Goal: Task Accomplishment & Management: Use online tool/utility

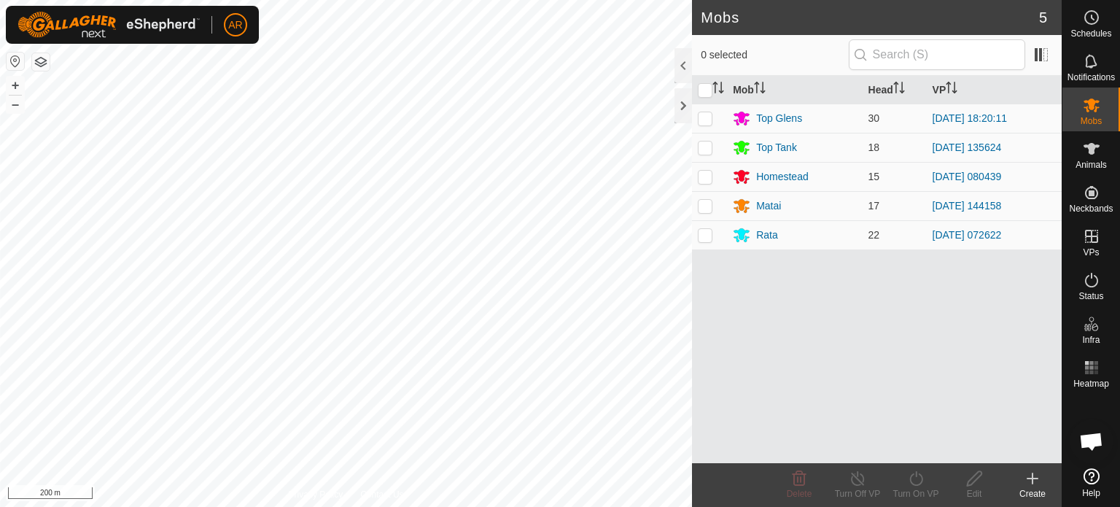
click at [530, 0] on html "AR Schedules Notifications Mobs Animals Neckbands VPs Status Infra Heatmap Help…" at bounding box center [560, 253] width 1120 height 507
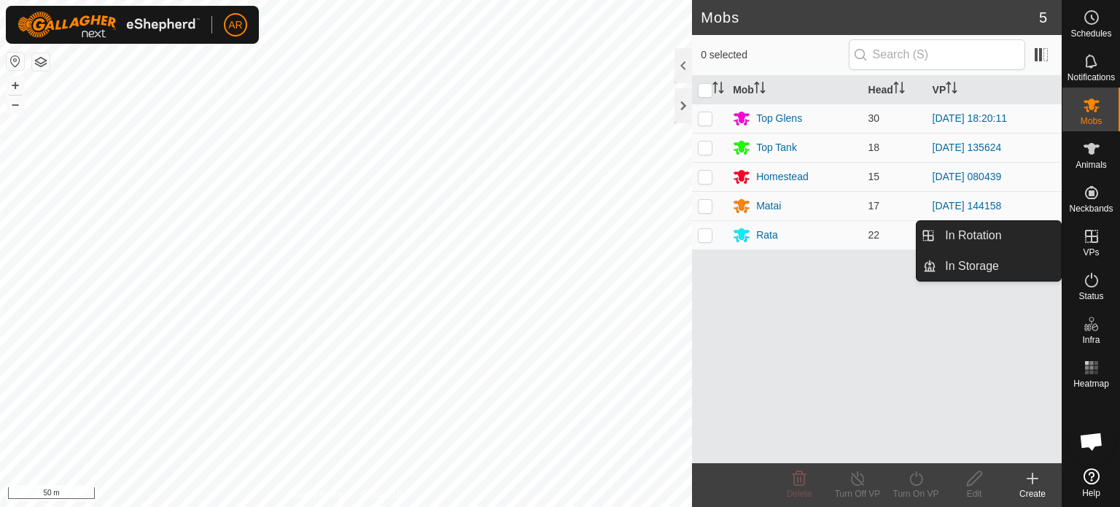
click at [1092, 241] on icon at bounding box center [1091, 236] width 13 height 13
click at [1027, 233] on link "In Rotation" at bounding box center [998, 235] width 125 height 29
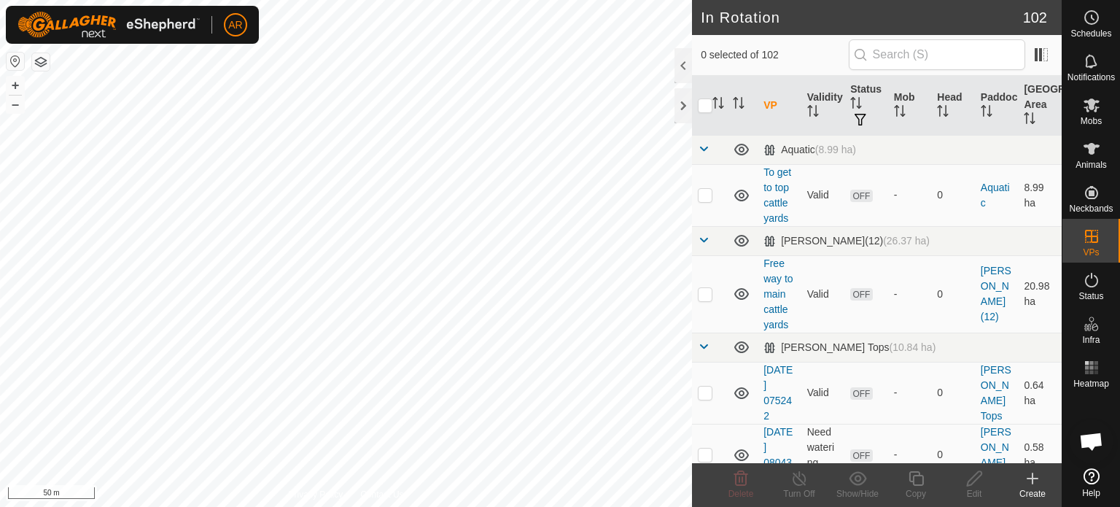
click at [1028, 476] on icon at bounding box center [1033, 479] width 18 height 18
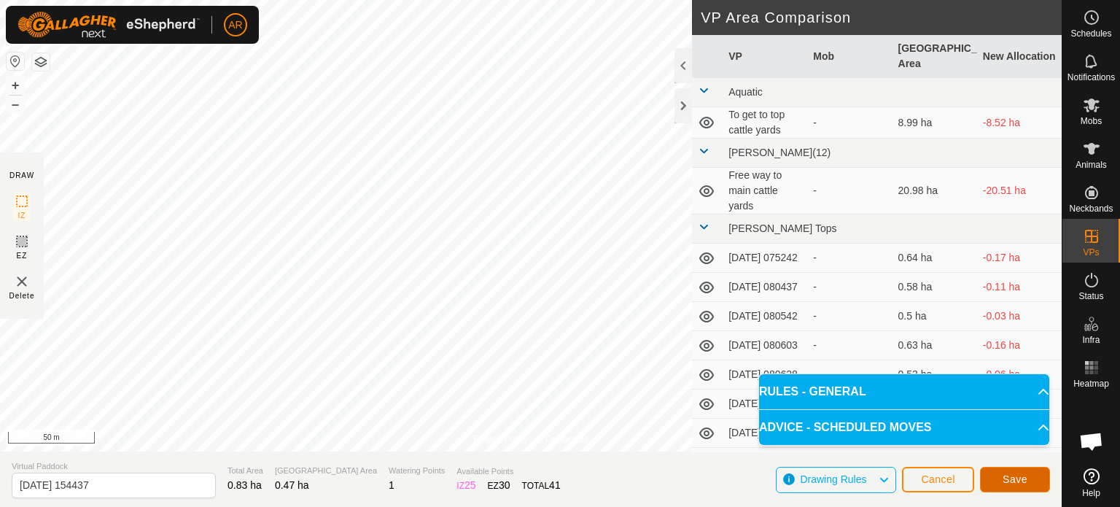
click at [1015, 476] on span "Save" at bounding box center [1015, 479] width 25 height 12
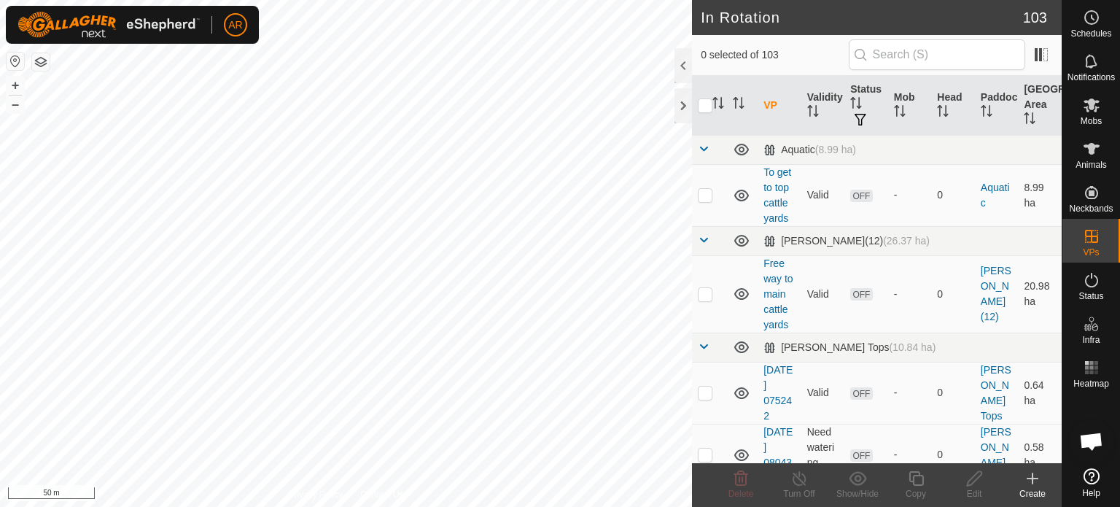
click at [1034, 478] on icon at bounding box center [1033, 478] width 10 height 0
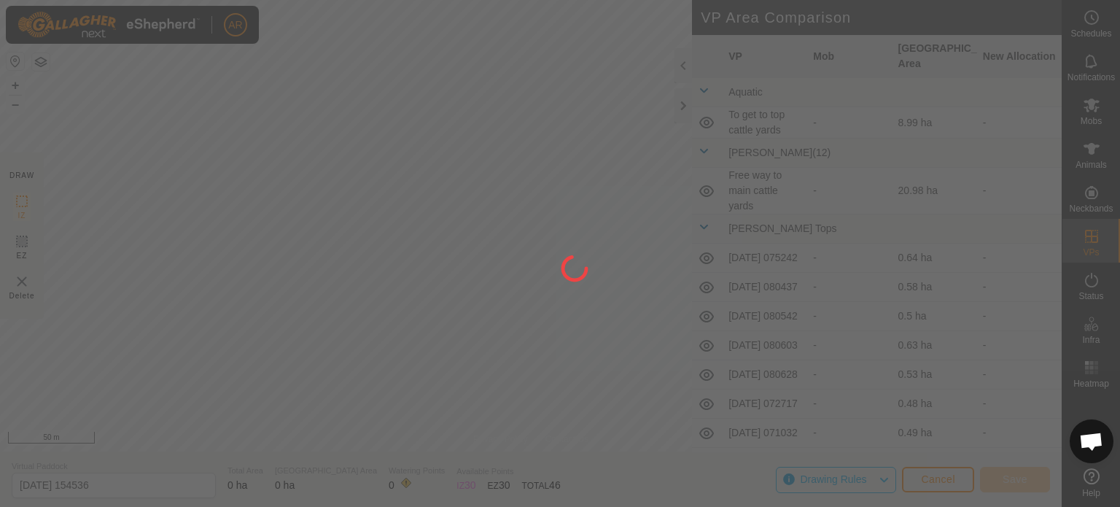
click at [475, 349] on div "AR Schedules Notifications Mobs Animals Neckbands VPs Status Infra Heatmap Help…" at bounding box center [560, 253] width 1120 height 507
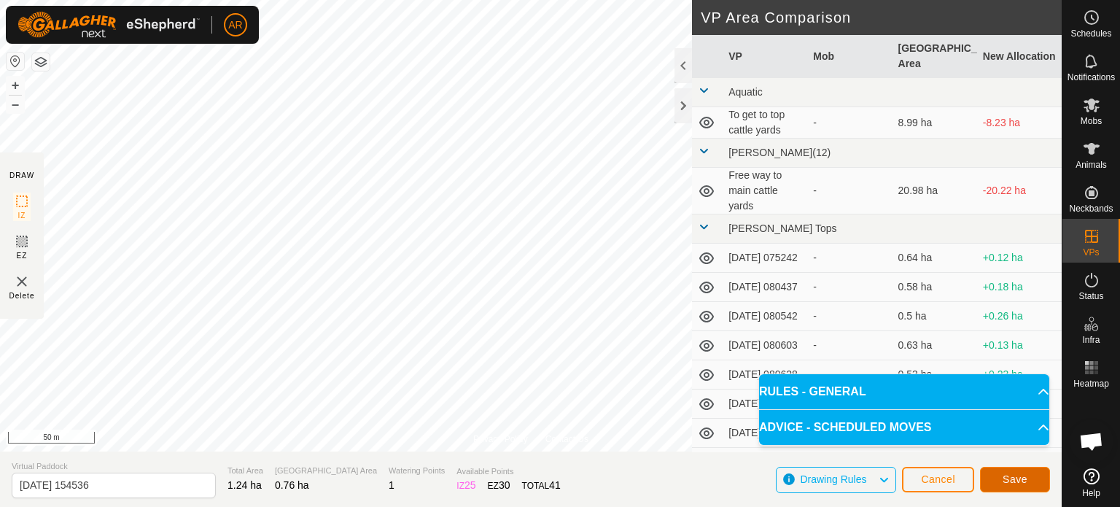
click at [1007, 480] on span "Save" at bounding box center [1015, 479] width 25 height 12
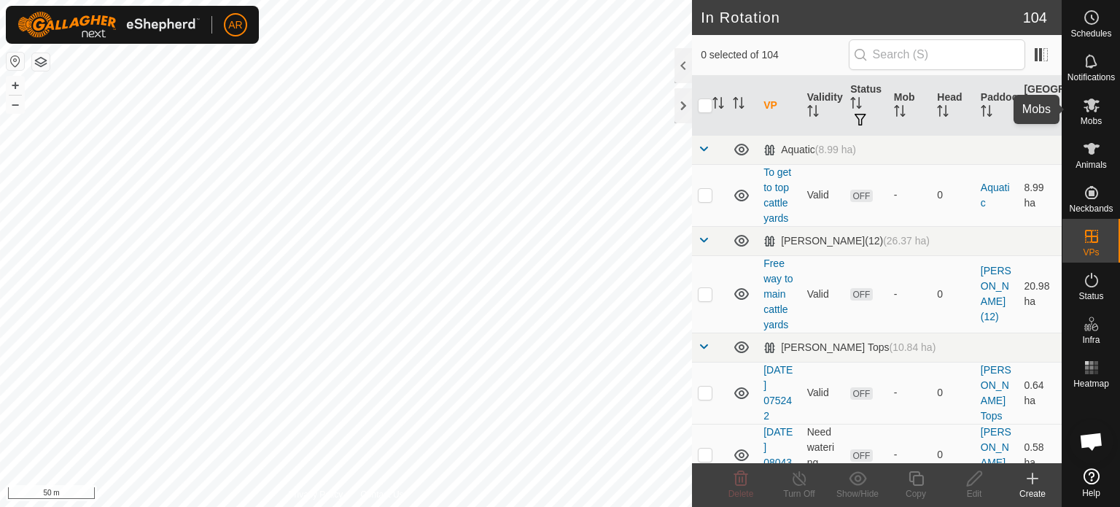
click at [1094, 108] on icon at bounding box center [1092, 105] width 18 height 18
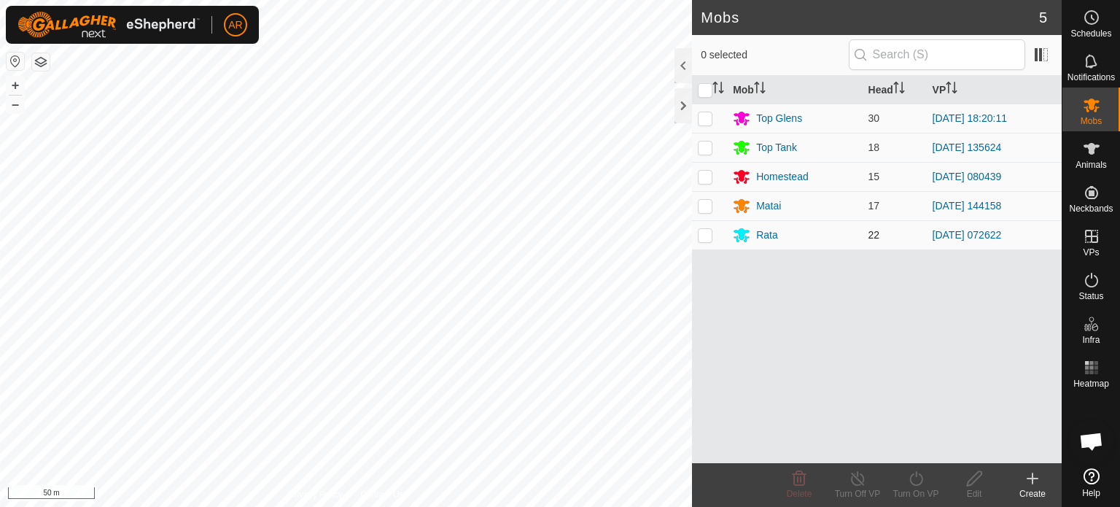
click at [702, 233] on p-checkbox at bounding box center [705, 235] width 15 height 12
checkbox input "true"
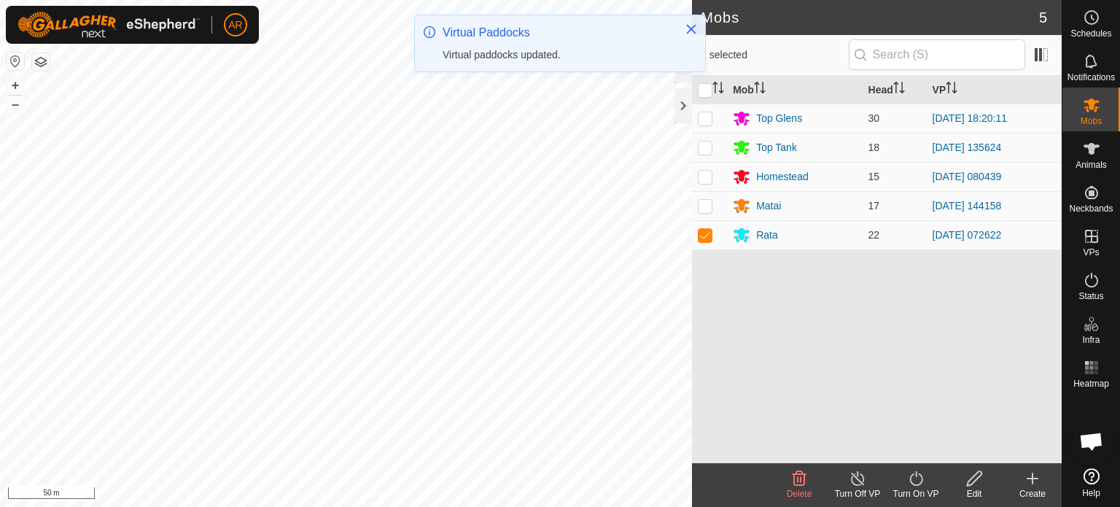
click at [915, 482] on icon at bounding box center [916, 479] width 18 height 18
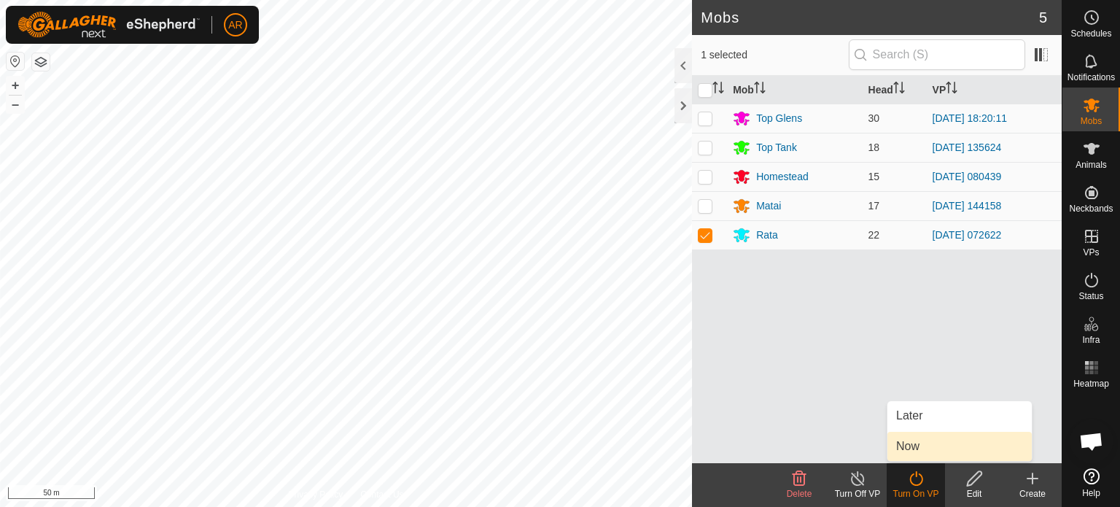
click at [903, 445] on link "Now" at bounding box center [960, 446] width 144 height 29
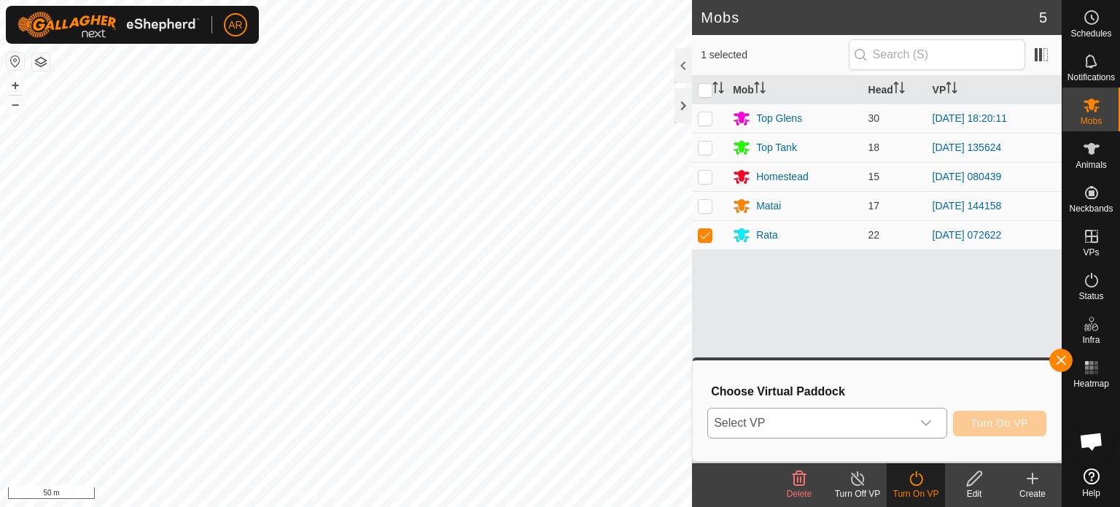
click at [838, 422] on span "Select VP" at bounding box center [809, 422] width 203 height 29
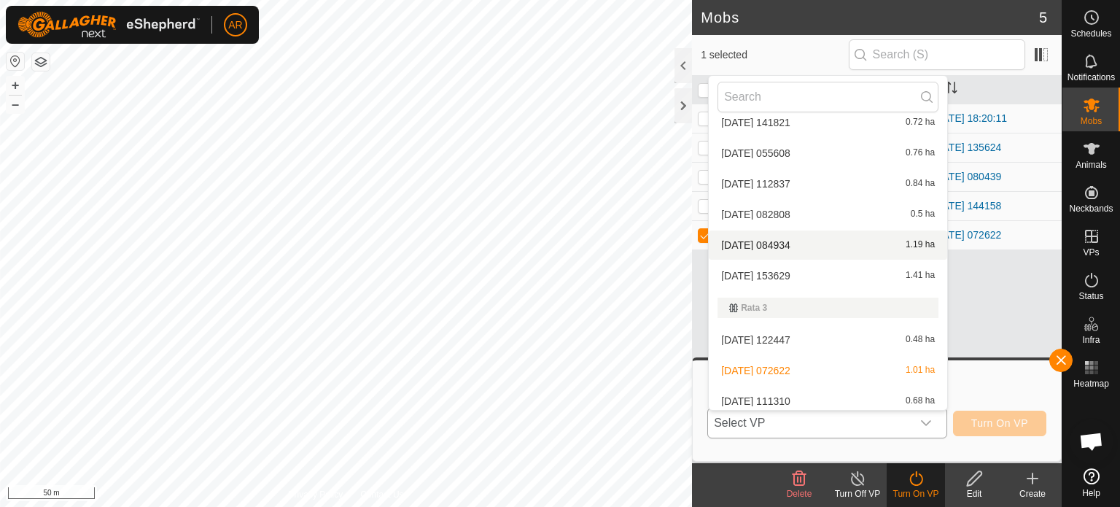
scroll to position [3377, 0]
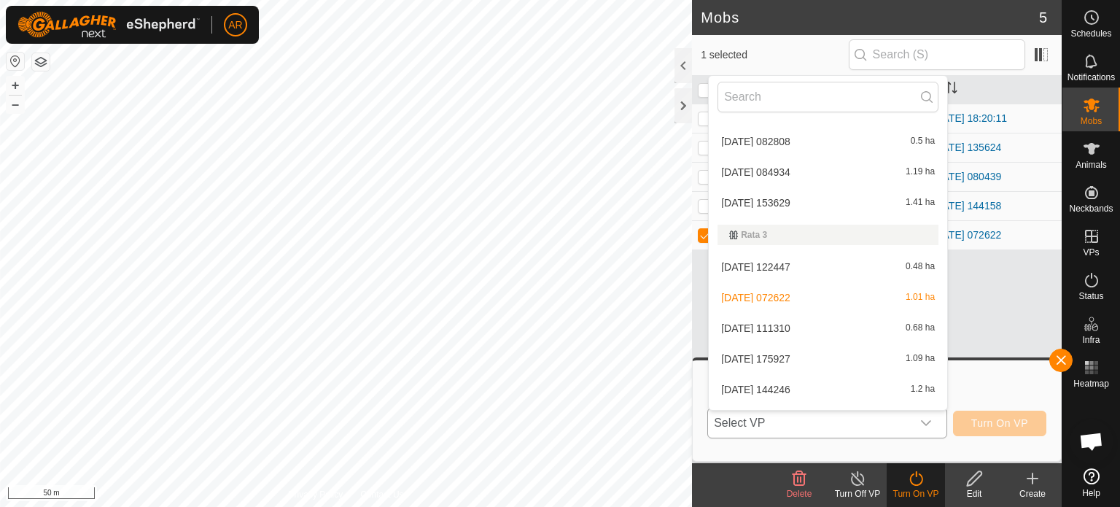
click at [790, 329] on li "[DATE] 111310 0.68 ha" at bounding box center [828, 328] width 239 height 29
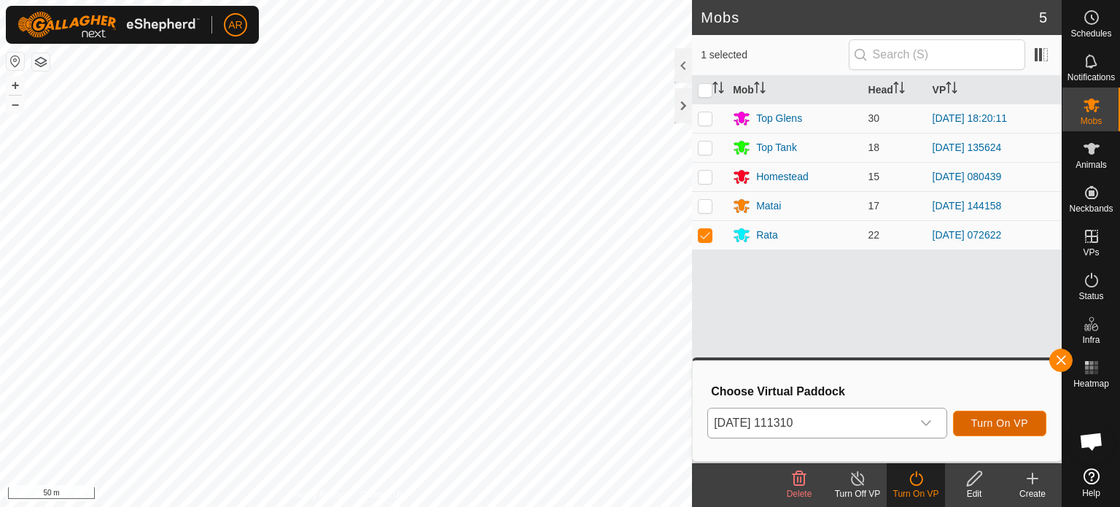
click at [985, 422] on span "Turn On VP" at bounding box center [1000, 423] width 57 height 12
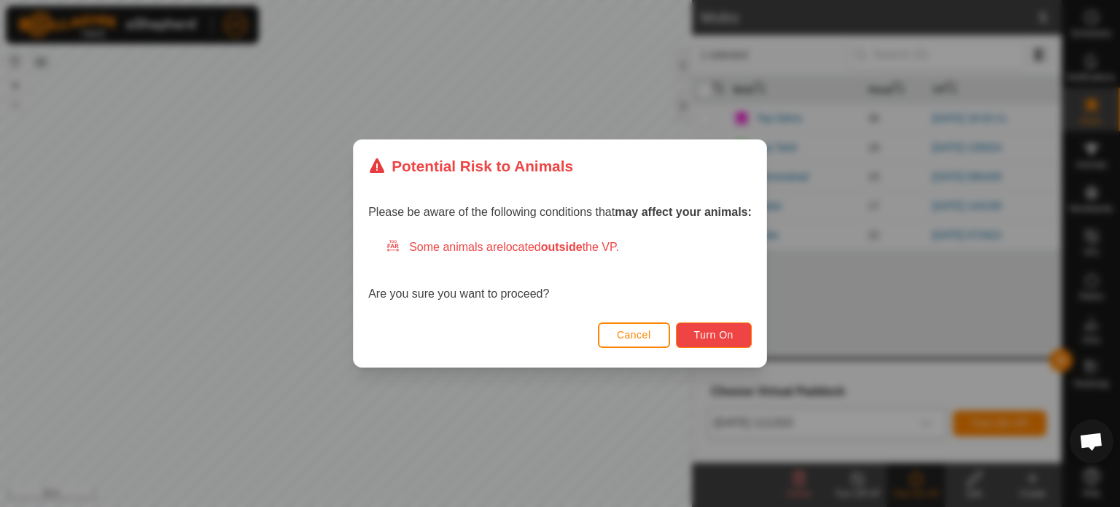
click at [724, 338] on span "Turn On" at bounding box center [713, 335] width 39 height 12
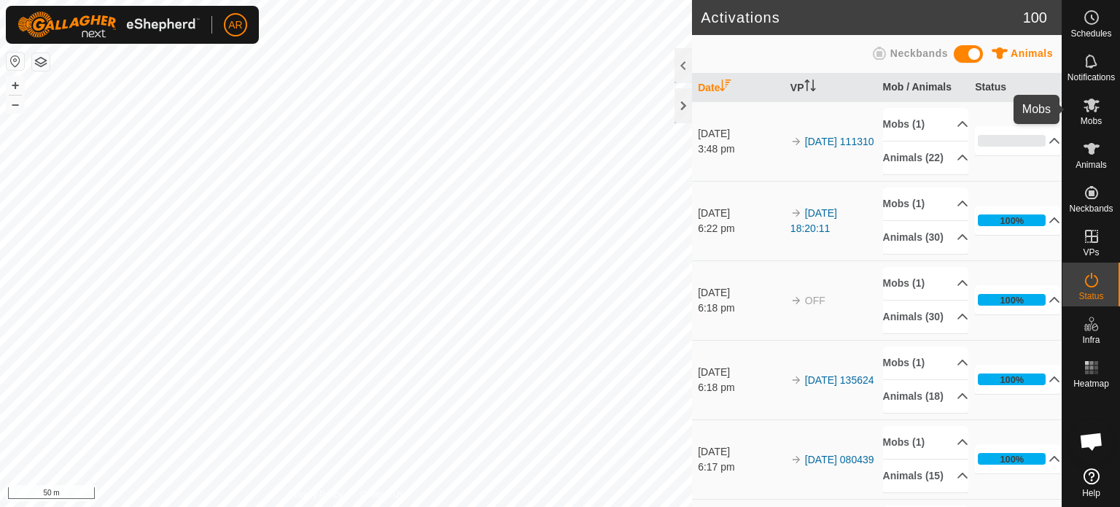
click at [1091, 112] on icon at bounding box center [1092, 105] width 18 height 18
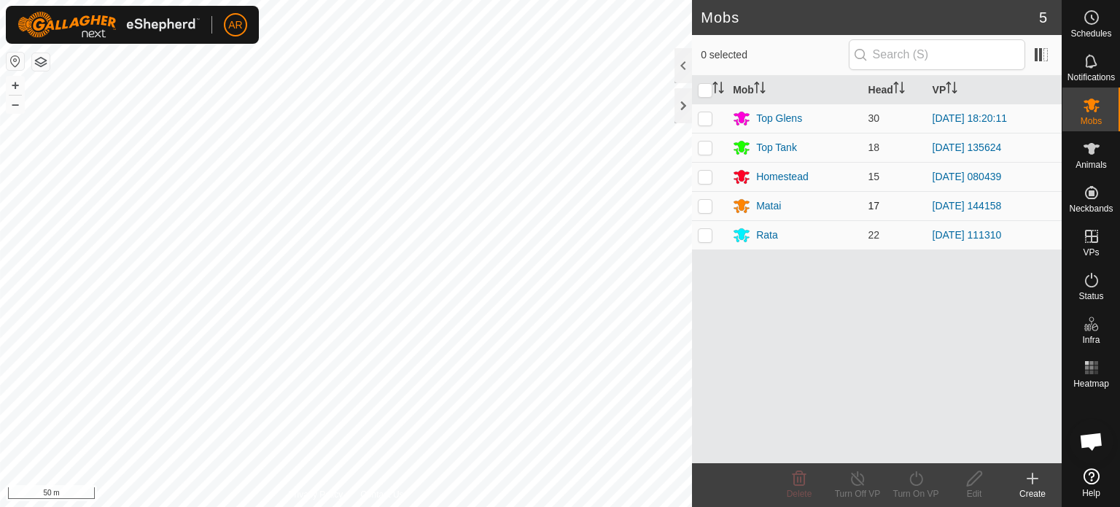
click at [705, 203] on p-checkbox at bounding box center [705, 206] width 15 height 12
checkbox input "true"
click at [912, 480] on icon at bounding box center [916, 479] width 18 height 18
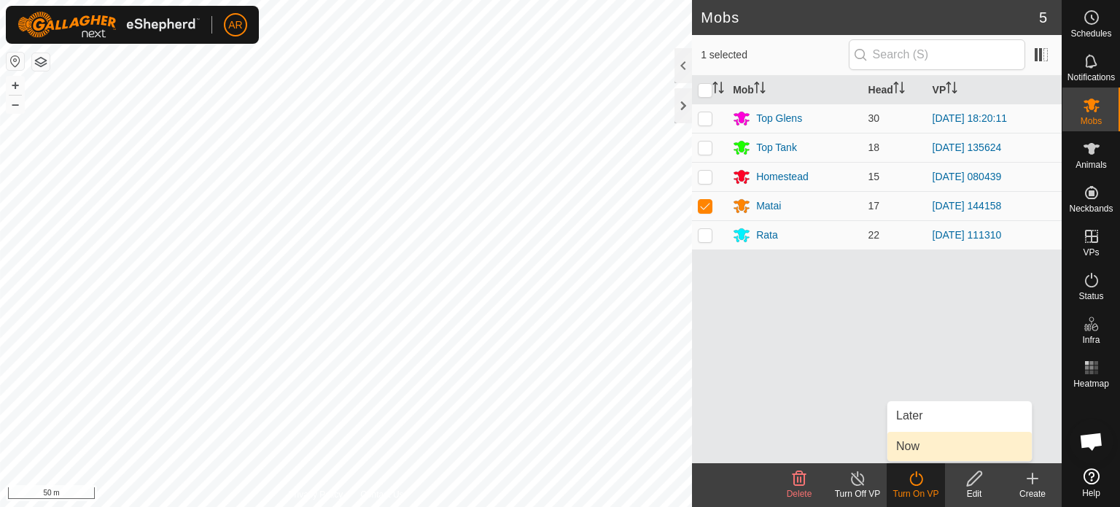
click at [920, 451] on link "Now" at bounding box center [960, 446] width 144 height 29
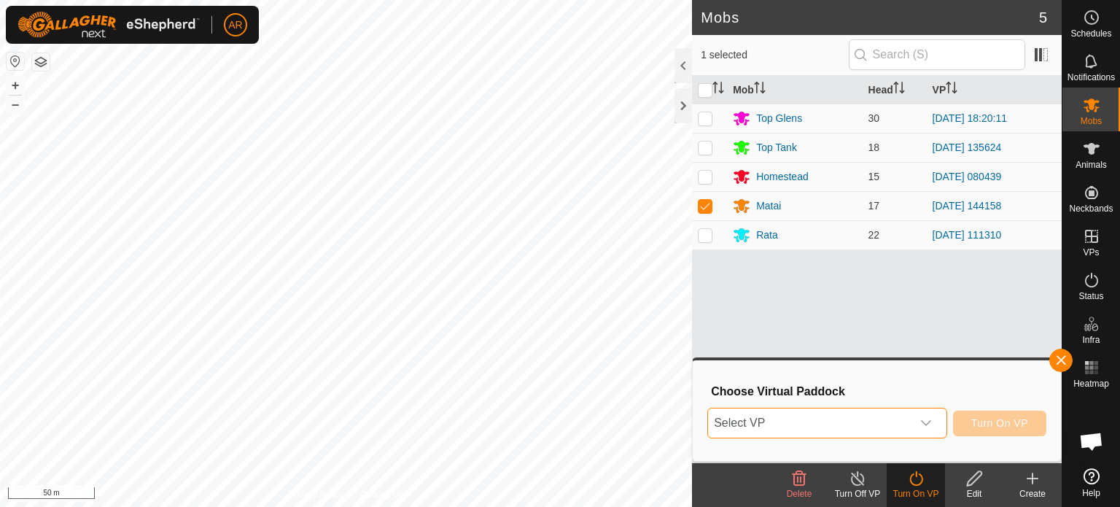
click at [749, 422] on span "Select VP" at bounding box center [809, 422] width 203 height 29
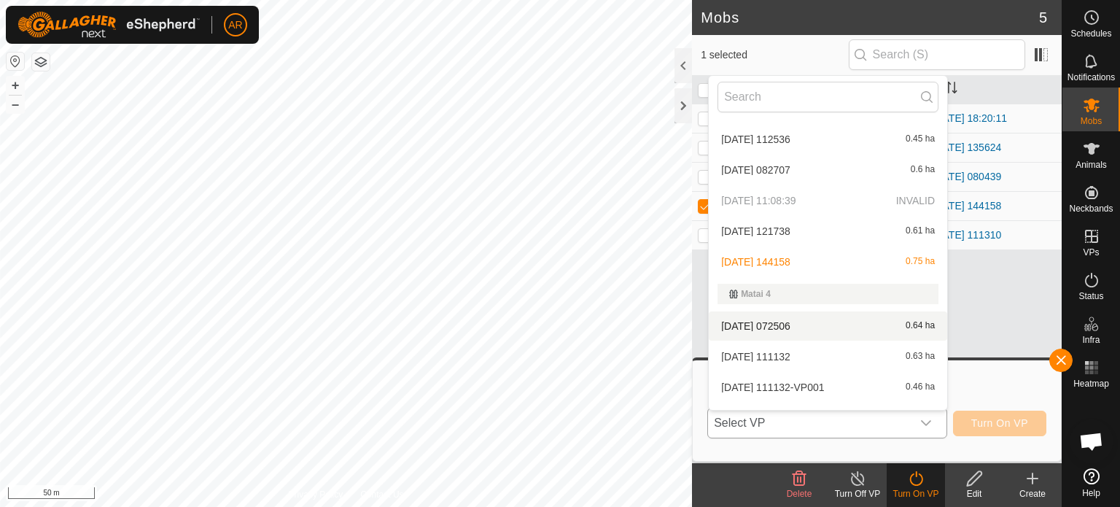
scroll to position [2357, 0]
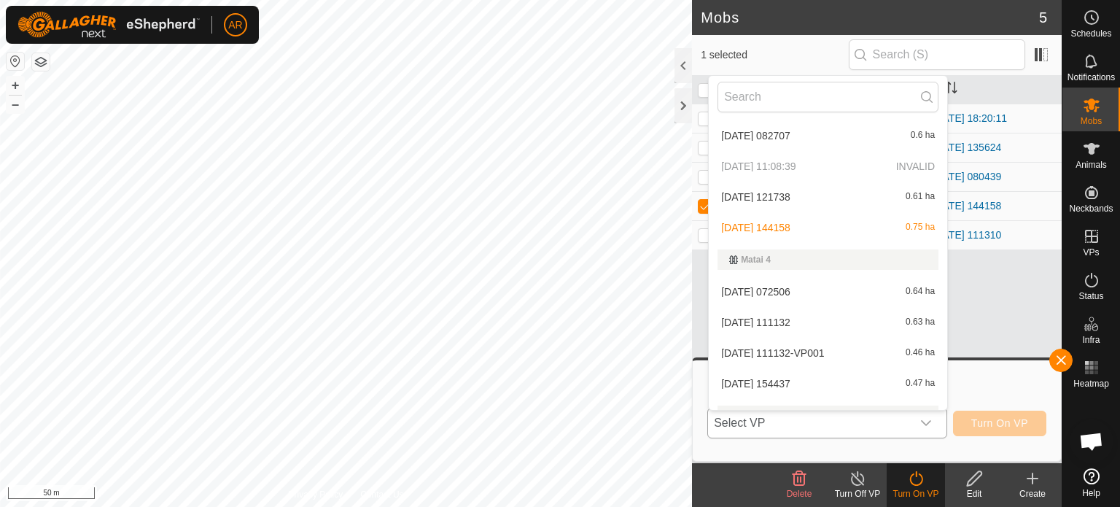
click at [791, 387] on li "[DATE] 154437 0.47 ha" at bounding box center [828, 383] width 239 height 29
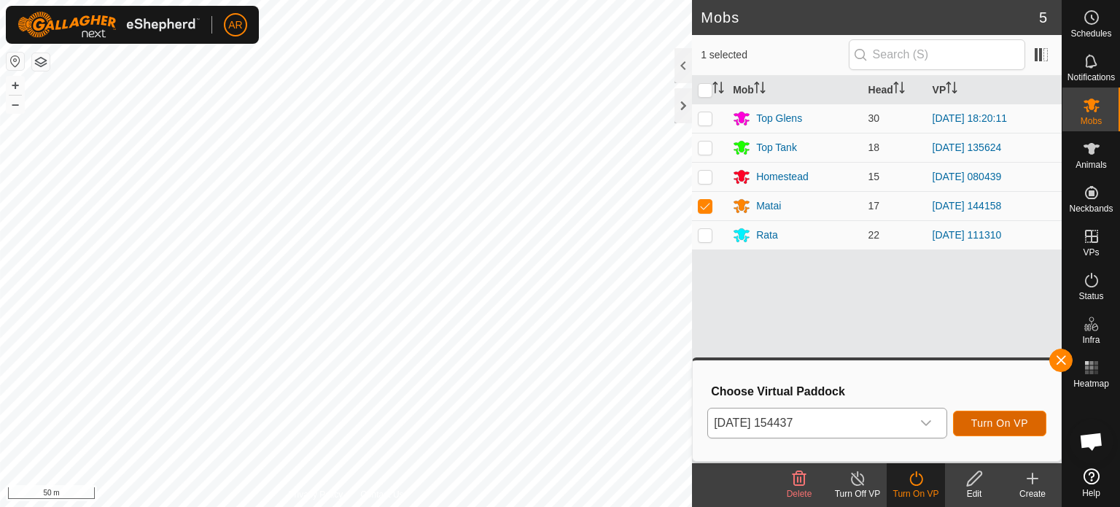
click at [993, 422] on span "Turn On VP" at bounding box center [1000, 423] width 57 height 12
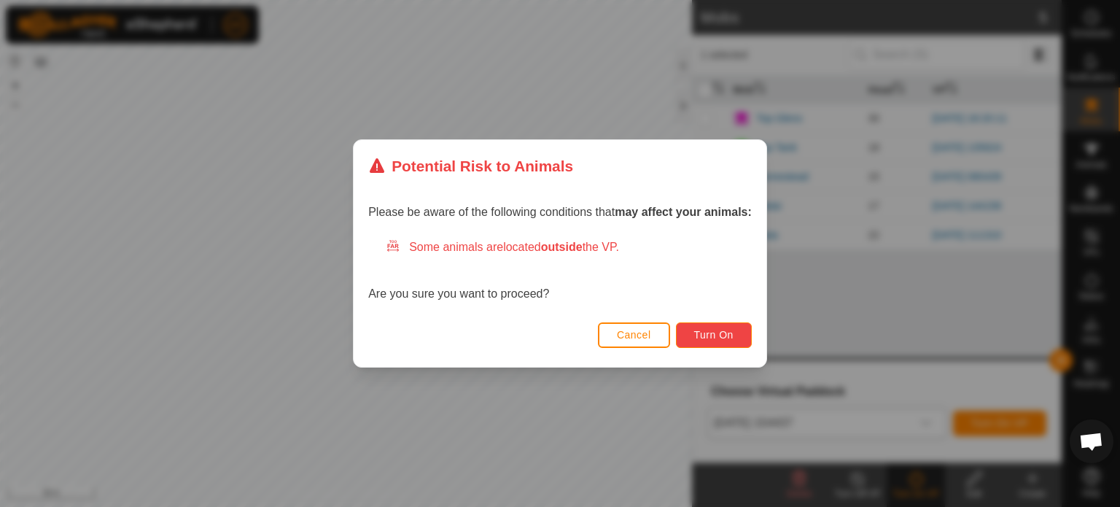
click at [723, 333] on span "Turn On" at bounding box center [713, 335] width 39 height 12
